Goal: Find specific page/section: Find specific page/section

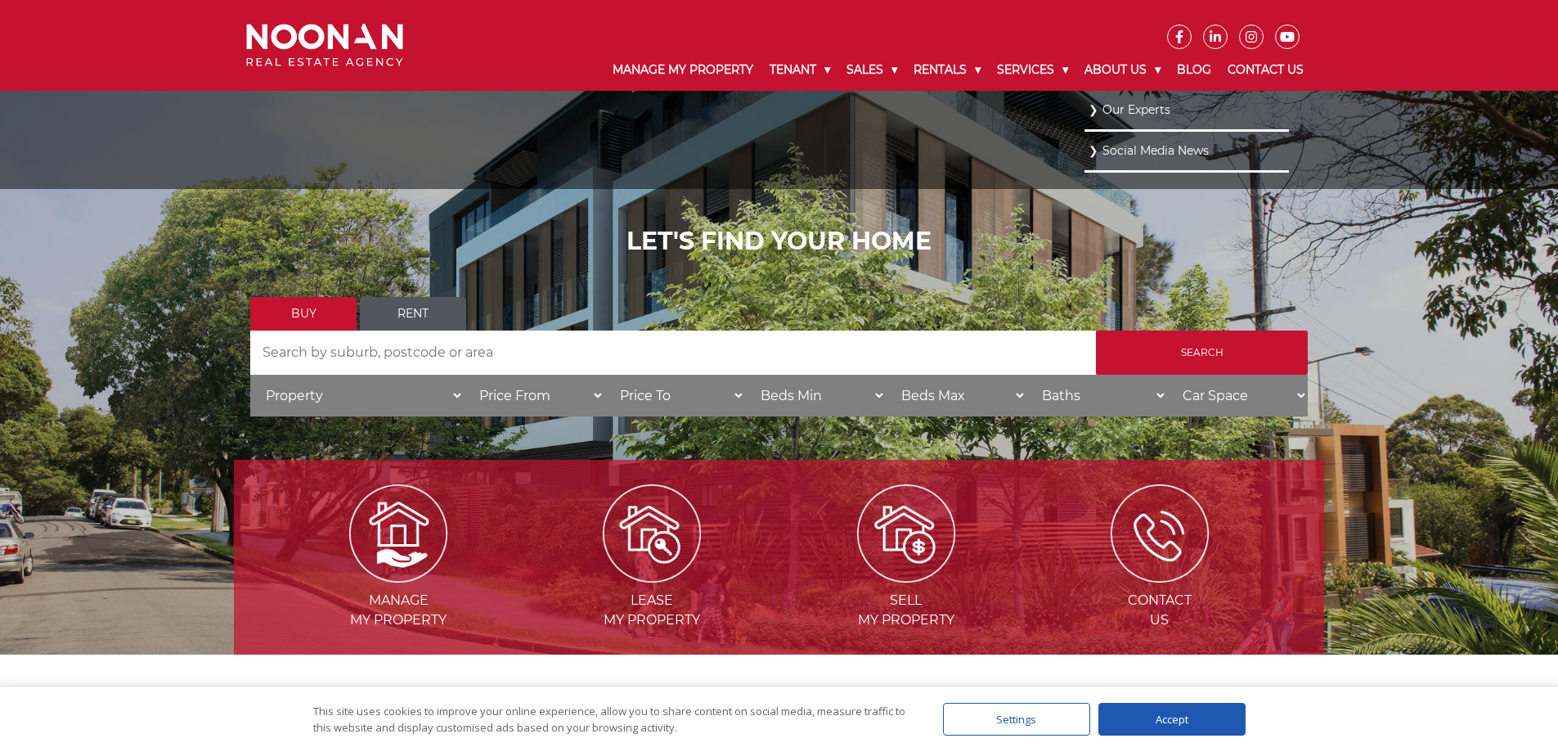
click at [1124, 110] on link "Our Experts" at bounding box center [1187, 110] width 196 height 22
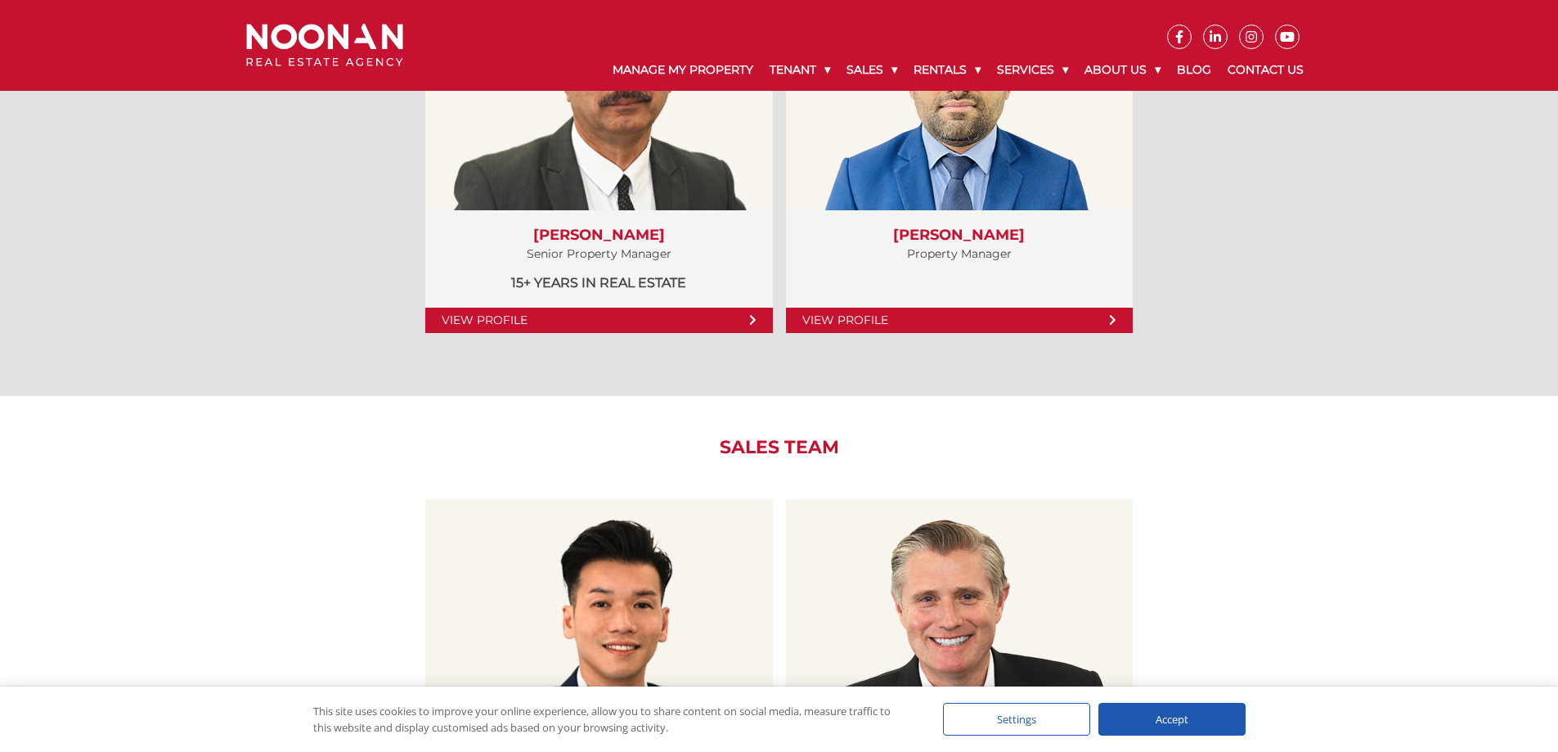
scroll to position [1718, 0]
